Goal: Task Accomplishment & Management: Use online tool/utility

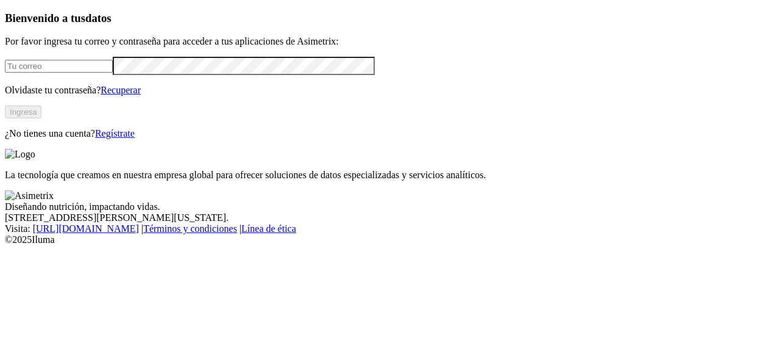
click at [113, 73] on input "email" at bounding box center [59, 66] width 108 height 13
type input "carlos.bautista@grupobios.co"
click at [41, 118] on button "Ingresa" at bounding box center [23, 111] width 37 height 13
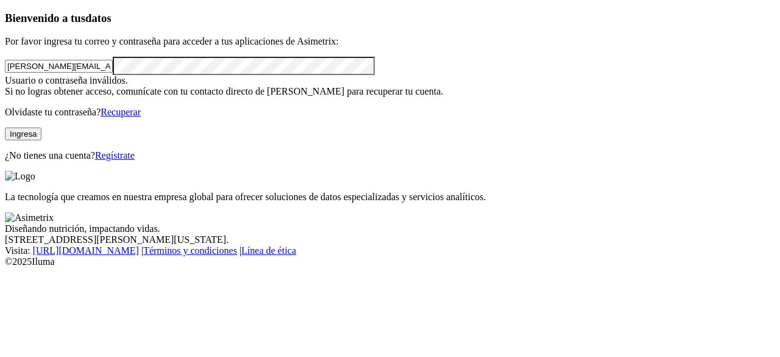
click at [41, 140] on button "Ingresa" at bounding box center [23, 133] width 37 height 13
click at [5, 105] on div "Bienvenido a tus datos Por favor ingresa tu correo y contraseña para acceder a …" at bounding box center [390, 86] width 771 height 149
click at [41, 140] on button "Ingresa" at bounding box center [23, 133] width 37 height 13
